Goal: Information Seeking & Learning: Learn about a topic

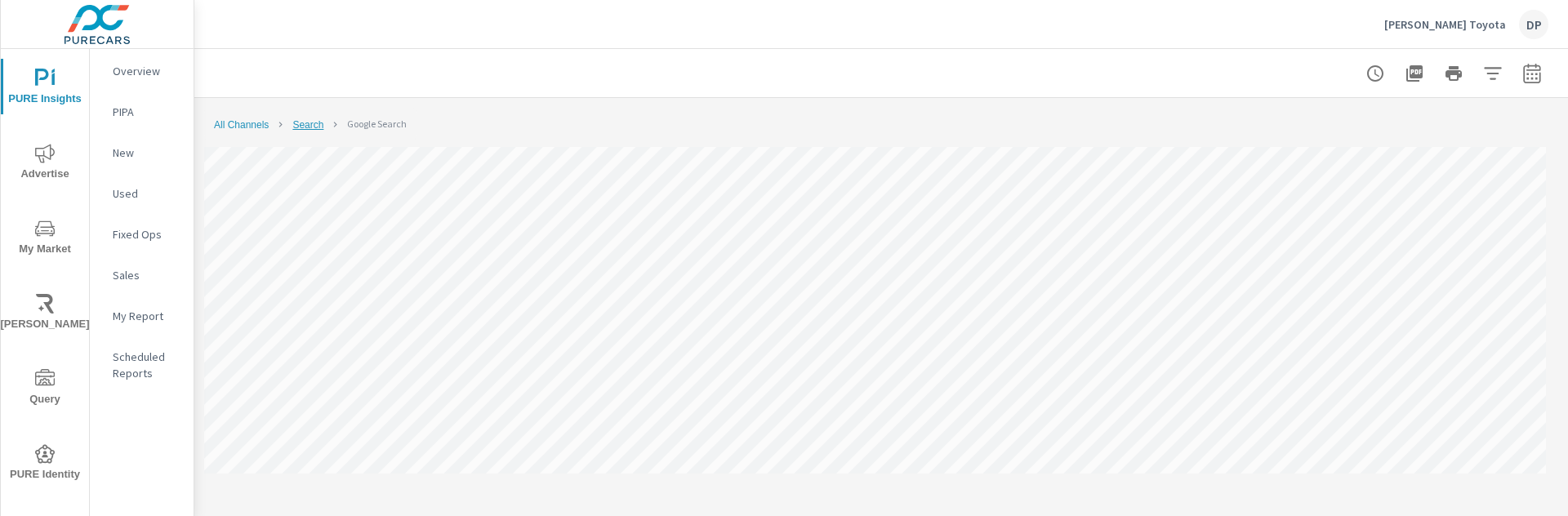
click at [311, 124] on link "Search" at bounding box center [307, 125] width 31 height 11
click at [250, 127] on link "All Channels" at bounding box center [241, 125] width 55 height 11
click at [308, 130] on link "Social" at bounding box center [305, 125] width 27 height 11
click at [239, 125] on link "All Channels" at bounding box center [241, 125] width 55 height 11
click at [1531, 77] on button "button" at bounding box center [1532, 73] width 33 height 33
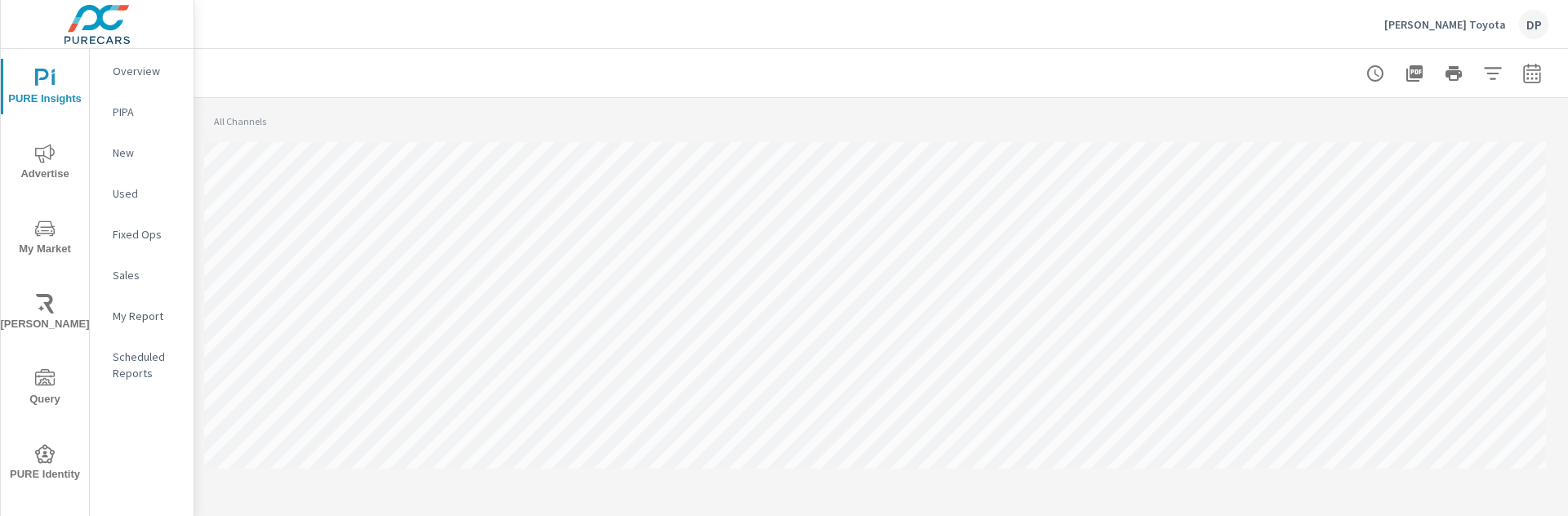
select select "Last 30 days"
